Goal: Find contact information: Find contact information

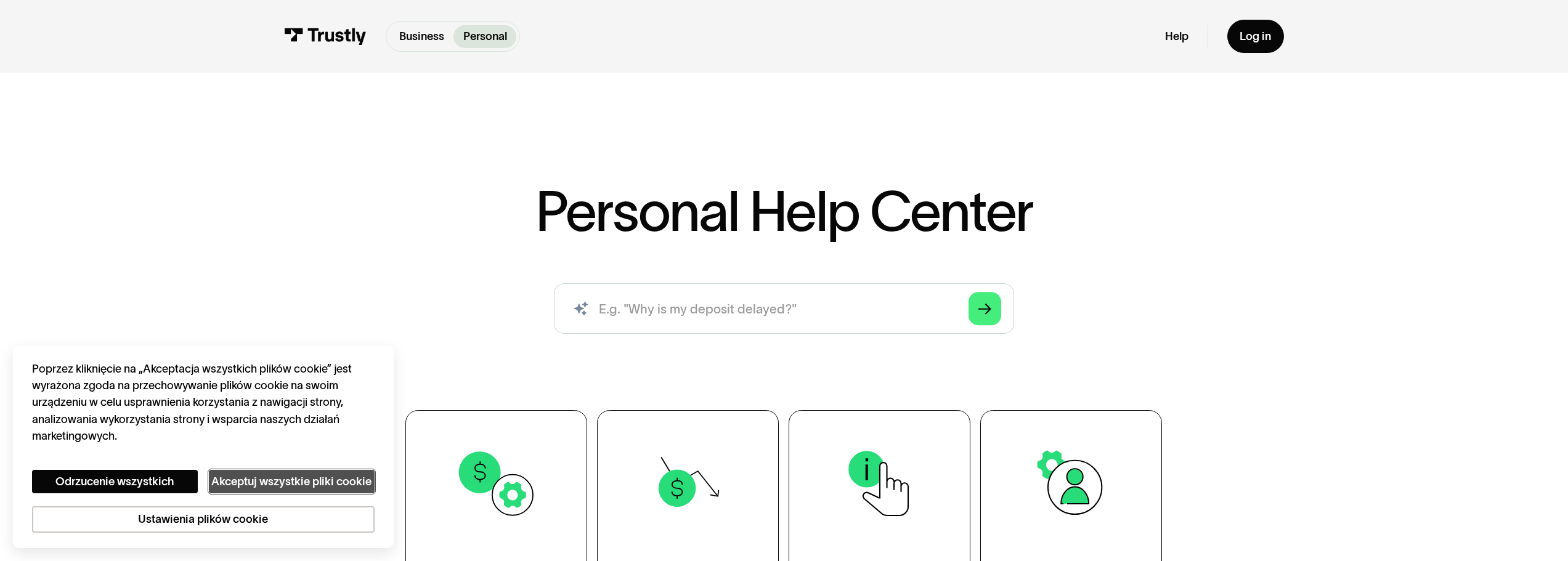
click at [368, 477] on button "Akceptuj wszystkie pliki cookie" at bounding box center [292, 481] width 166 height 24
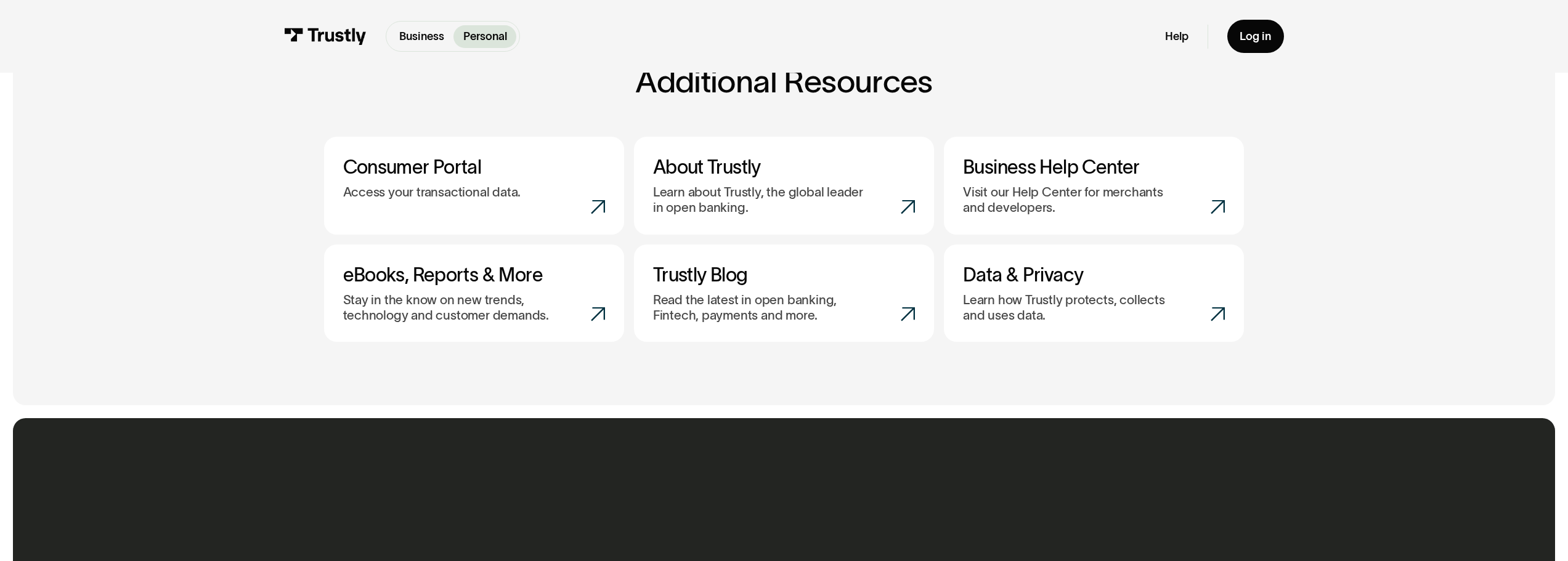
scroll to position [924, 0]
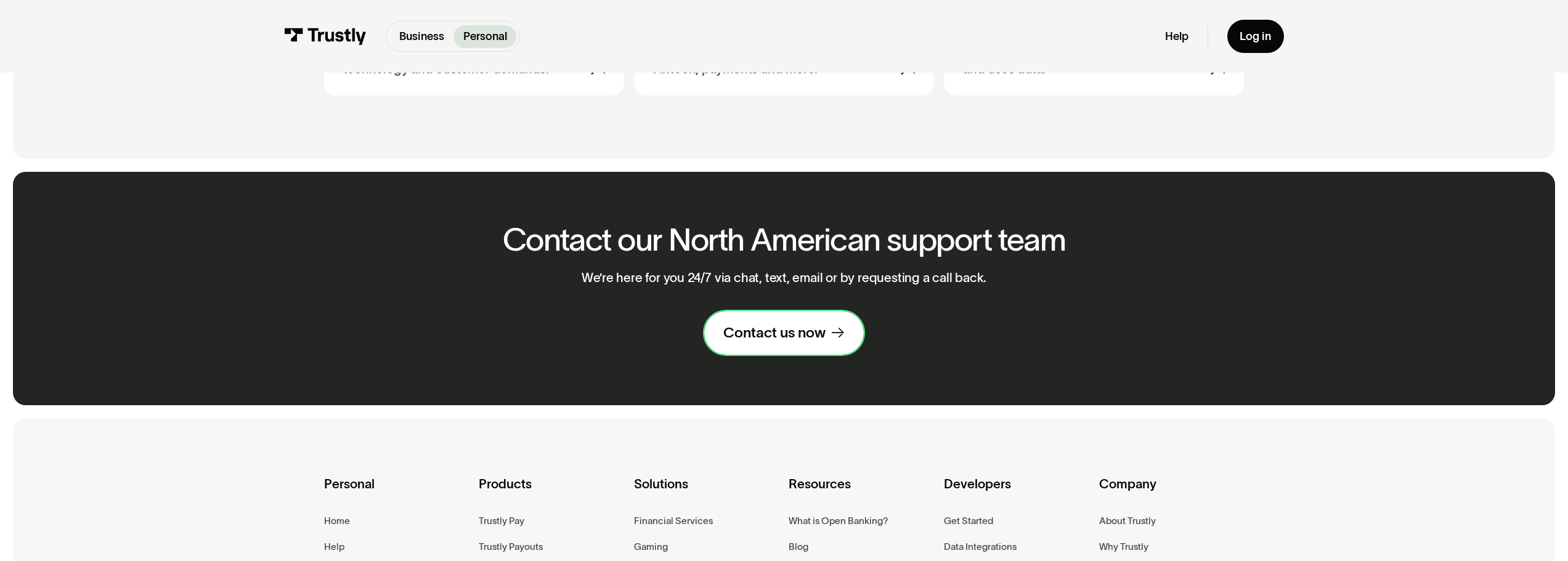
click at [817, 342] on div "Contact us now" at bounding box center [775, 332] width 102 height 19
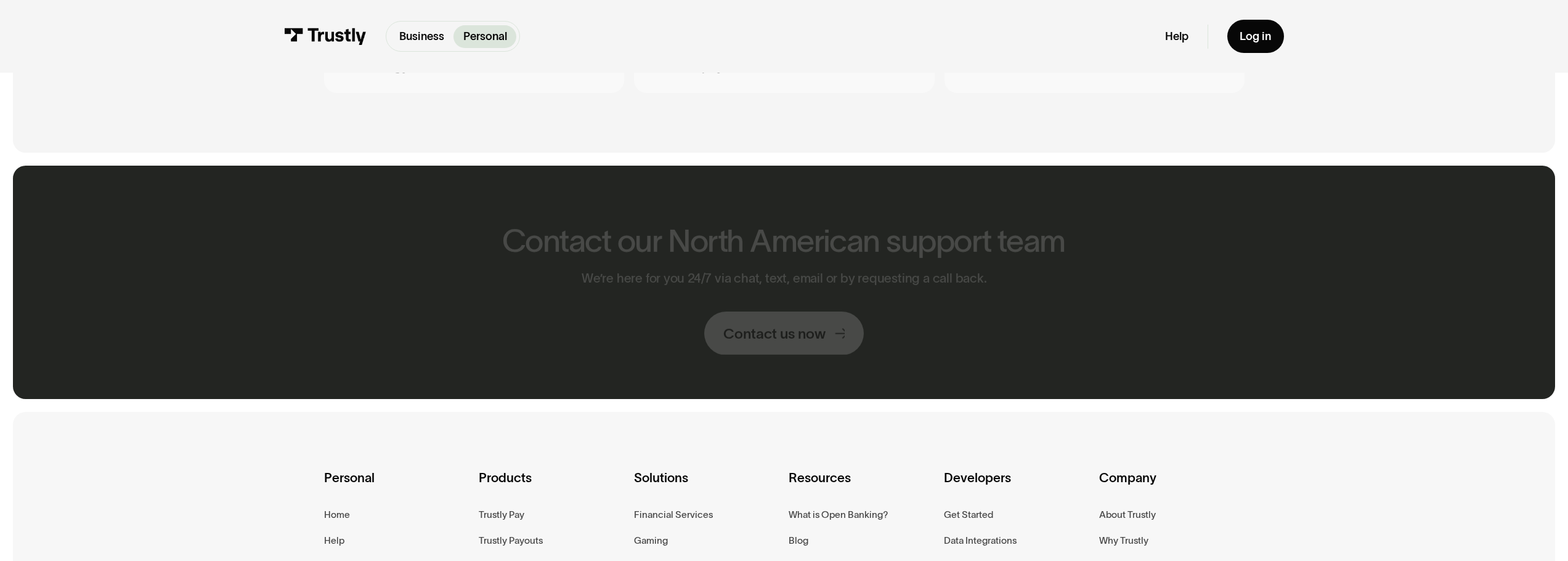
scroll to position [924, 0]
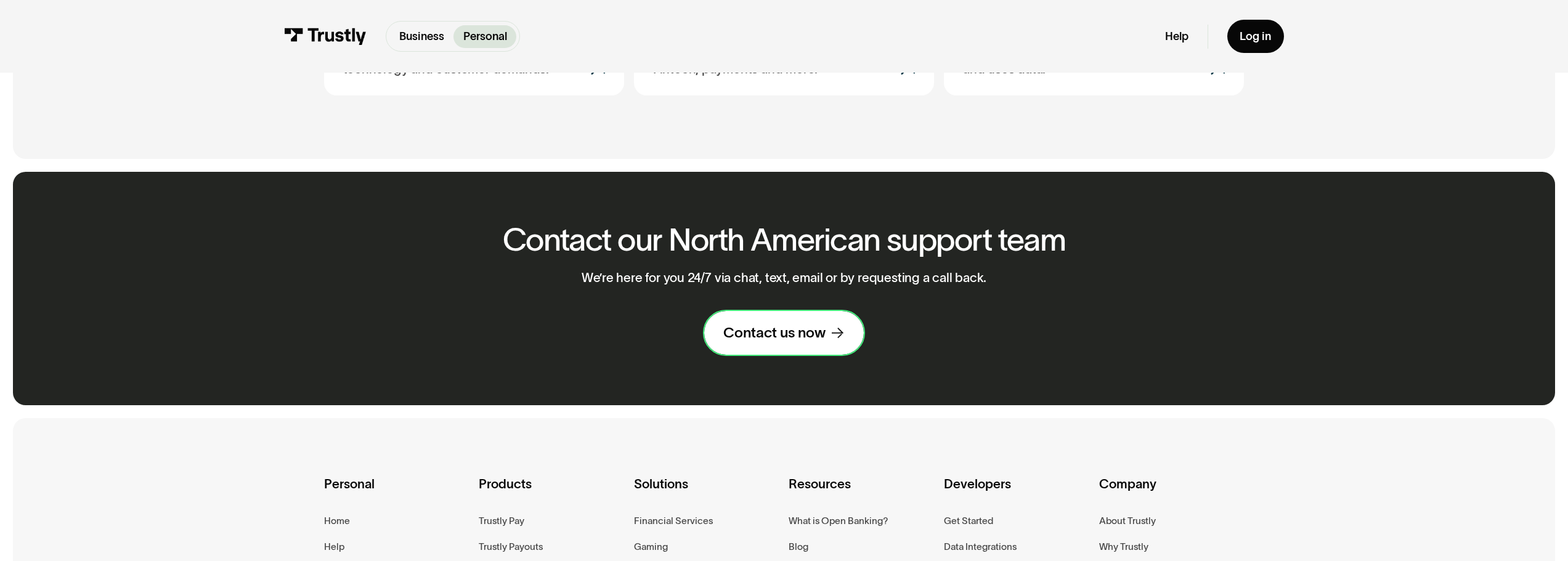
click at [832, 328] on link "Contact us now" at bounding box center [784, 333] width 159 height 44
